Goal: Task Accomplishment & Management: Complete application form

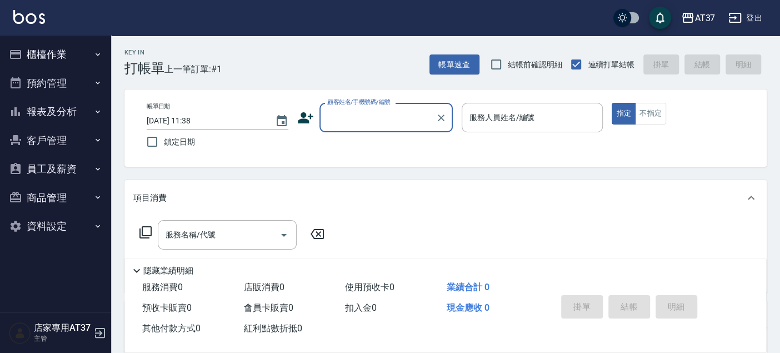
click at [344, 122] on input "顧客姓名/手機號碼/編號" at bounding box center [377, 117] width 107 height 19
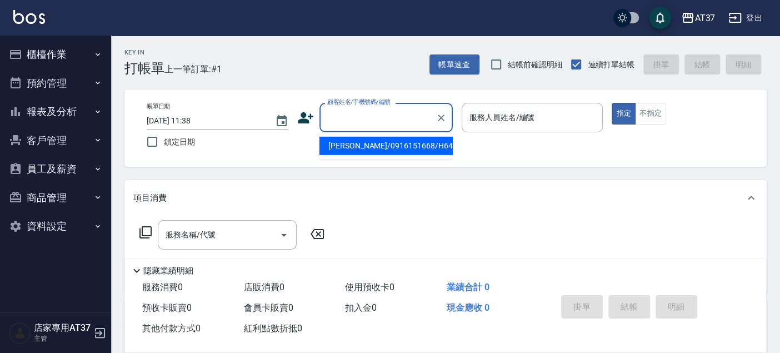
click at [382, 117] on input "顧客姓名/手機號碼/編號" at bounding box center [377, 117] width 107 height 19
click at [346, 119] on input "顧客姓名/手機號碼/編號" at bounding box center [377, 117] width 107 height 19
click at [438, 116] on icon "Clear" at bounding box center [440, 117] width 11 height 11
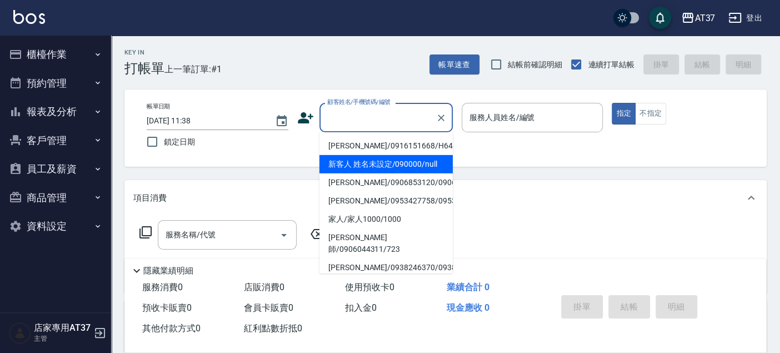
click at [369, 159] on li "新客人 姓名未設定/090000/null" at bounding box center [385, 164] width 133 height 18
type input "新客人 姓名未設定/090000/null"
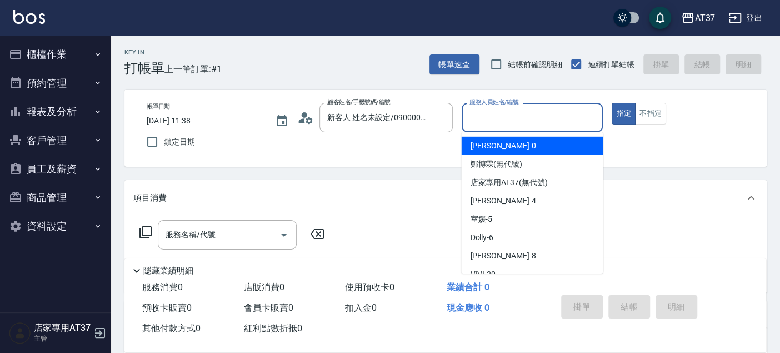
click at [519, 119] on input "服務人員姓名/編號" at bounding box center [533, 117] width 132 height 19
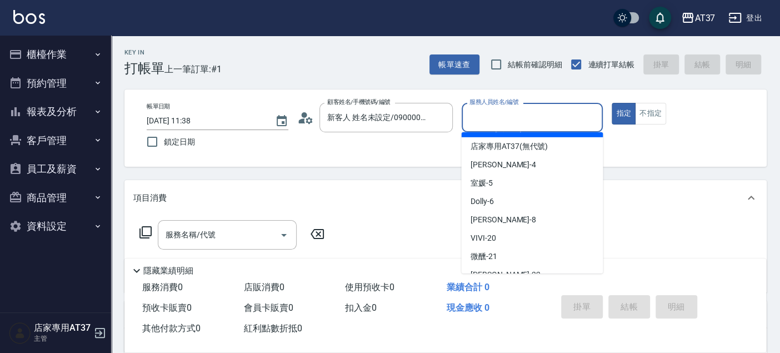
scroll to position [62, 0]
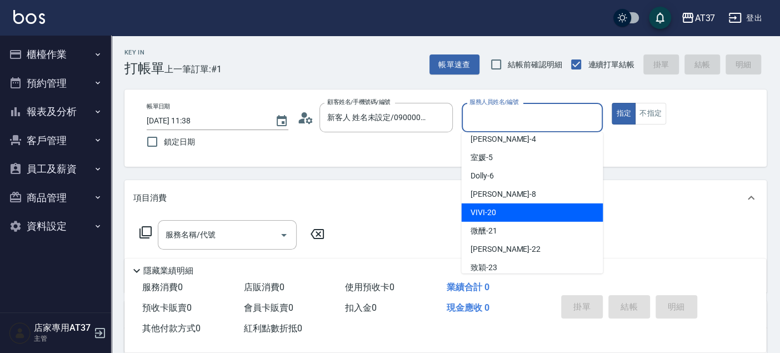
click at [493, 211] on span "VIVI -20" at bounding box center [483, 213] width 26 height 12
type input "VIVI-20"
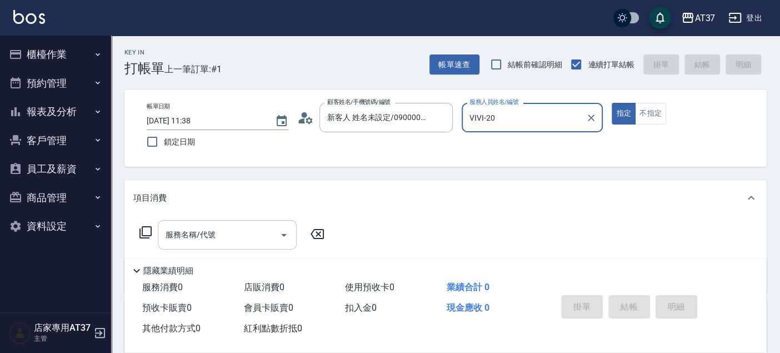
click at [277, 235] on icon "Open" at bounding box center [283, 234] width 13 height 13
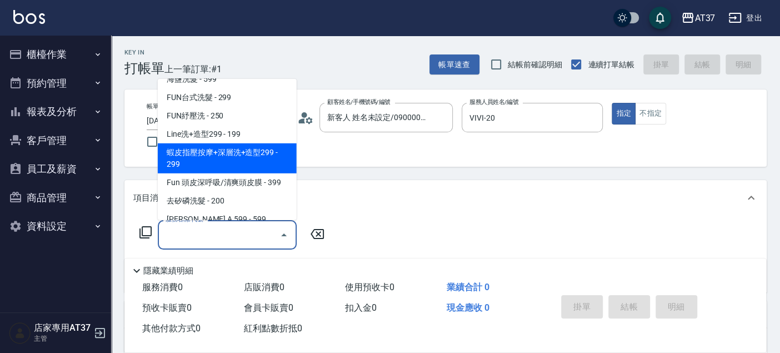
scroll to position [247, 0]
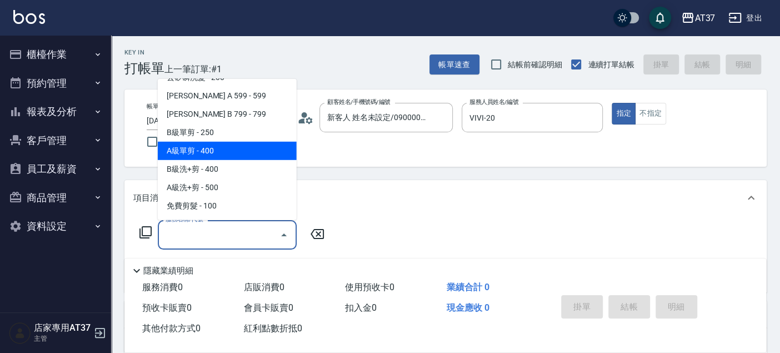
click at [217, 147] on span "A級單剪 - 400" at bounding box center [227, 151] width 139 height 18
type input "A級單剪(202)"
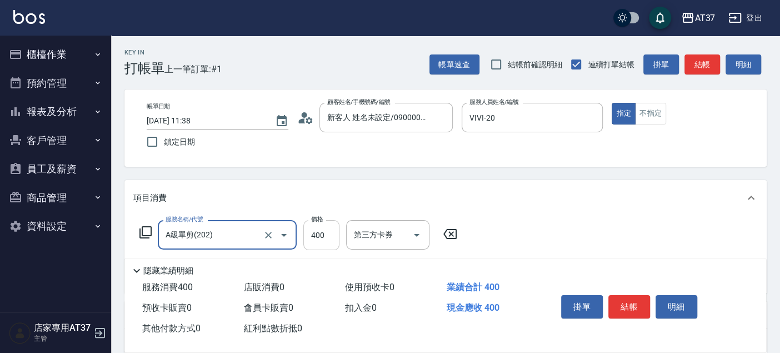
click at [334, 234] on input "400" at bounding box center [321, 235] width 36 height 30
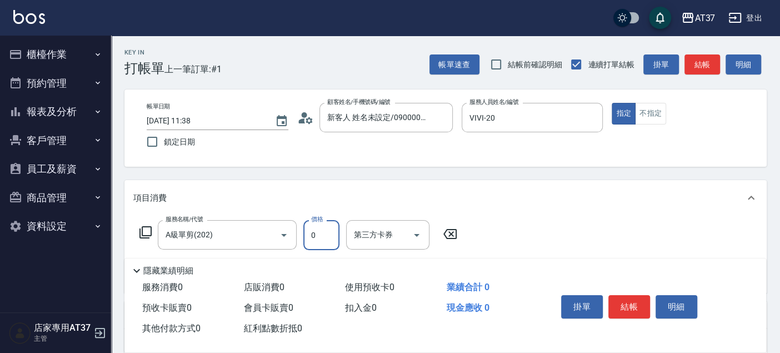
click at [323, 244] on input "0" at bounding box center [321, 235] width 36 height 30
type input "350"
click at [630, 300] on button "結帳" at bounding box center [629, 306] width 42 height 23
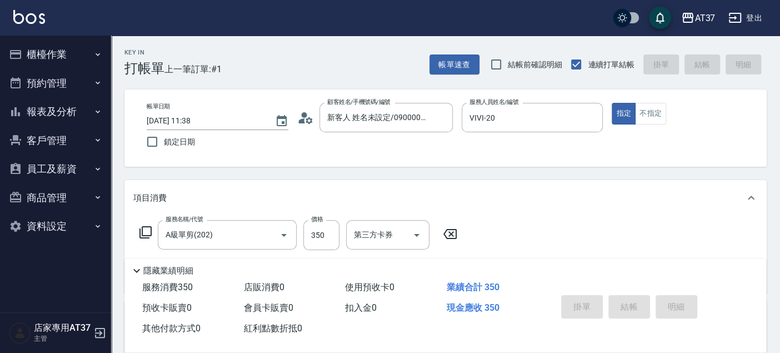
type input "[DATE] 12:17"
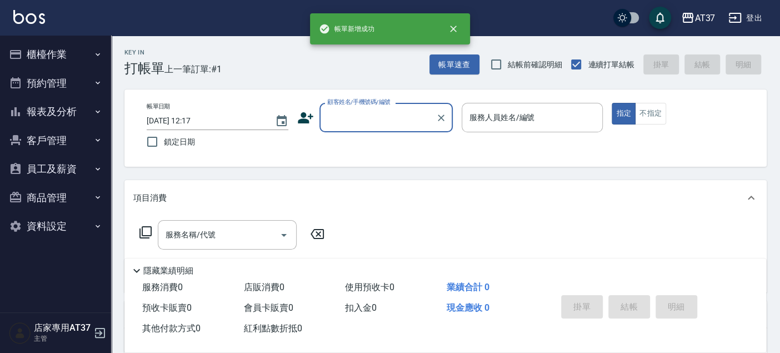
scroll to position [0, 0]
